Goal: Find specific page/section: Locate a particular part of the current website

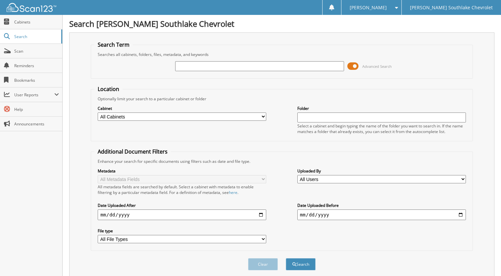
click at [194, 64] on input "text" at bounding box center [259, 66] width 169 height 10
type input "440337"
click at [286, 258] on button "Search" at bounding box center [301, 264] width 30 height 12
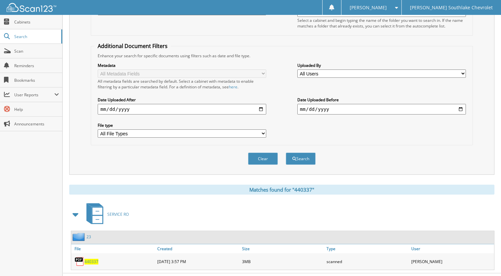
scroll to position [113, 0]
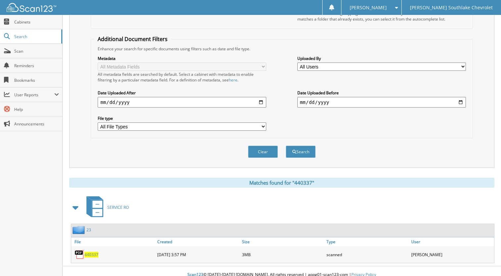
click at [95, 252] on span "440337" at bounding box center [91, 255] width 14 height 6
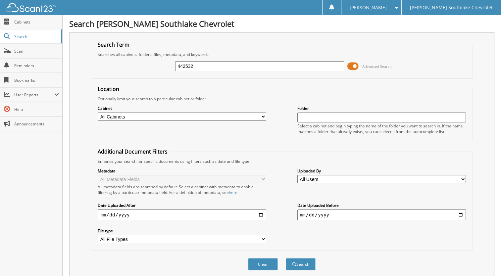
type input "442532"
click at [286, 258] on button "Search" at bounding box center [301, 264] width 30 height 12
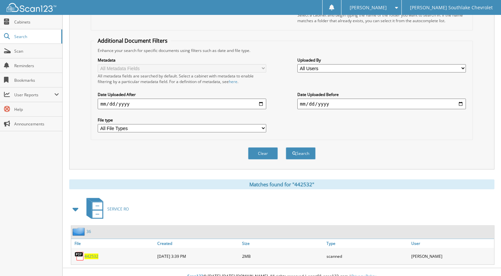
scroll to position [113, 0]
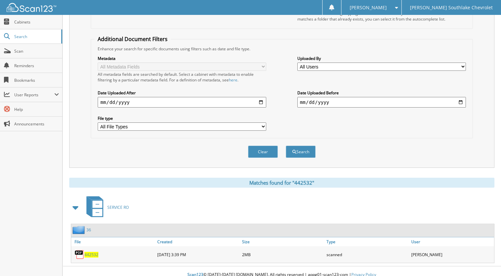
click at [95, 252] on span "442532" at bounding box center [91, 255] width 14 height 6
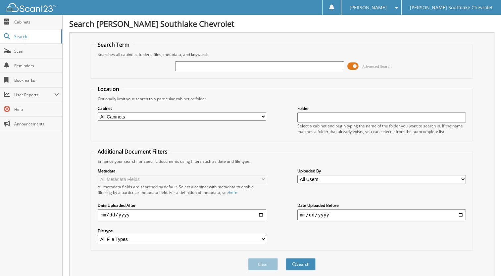
click at [197, 67] on input "text" at bounding box center [259, 66] width 169 height 10
type input "444362"
click at [286, 258] on button "Search" at bounding box center [301, 264] width 30 height 12
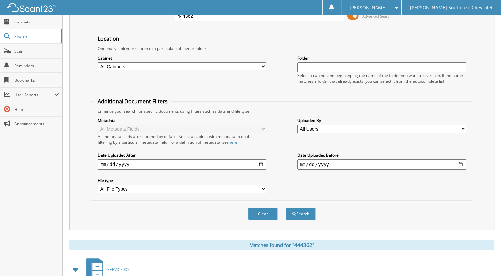
scroll to position [113, 0]
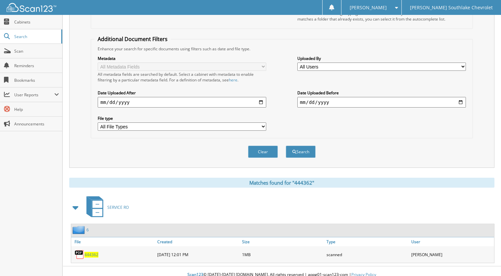
click at [86, 252] on span "444362" at bounding box center [91, 255] width 14 height 6
